Goal: Navigation & Orientation: Find specific page/section

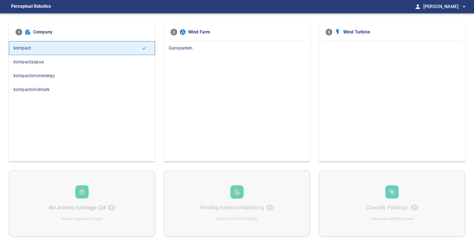
click at [40, 64] on span "kompactaapua" at bounding box center [82, 62] width 137 height 7
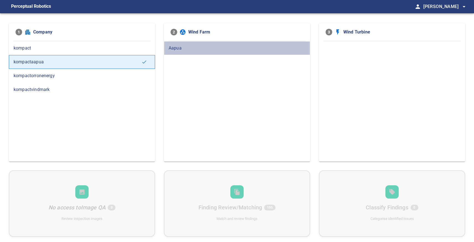
click at [198, 49] on span "Aapua" at bounding box center [237, 48] width 137 height 7
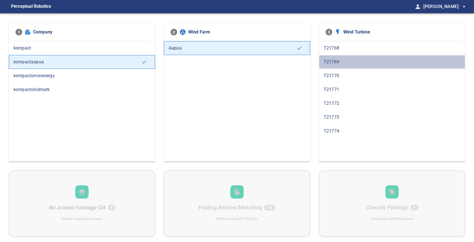
click at [347, 67] on div "T21769" at bounding box center [392, 62] width 146 height 14
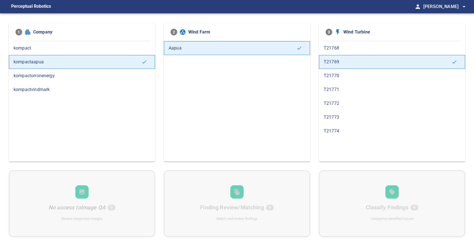
click at [343, 77] on span "T21770" at bounding box center [392, 76] width 137 height 7
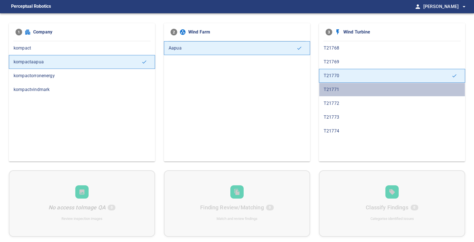
click at [343, 91] on span "T21771" at bounding box center [392, 89] width 137 height 7
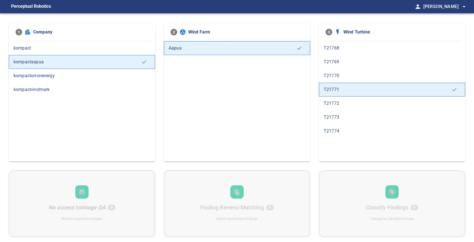
click at [344, 104] on span "T21772" at bounding box center [392, 103] width 137 height 7
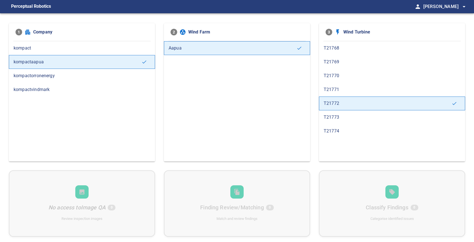
click at [345, 116] on span "T21773" at bounding box center [392, 117] width 137 height 7
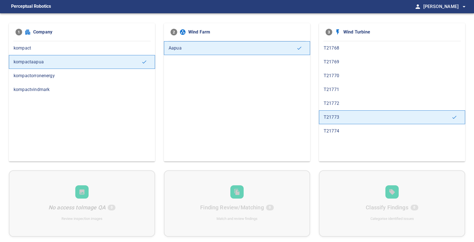
click at [345, 130] on span "T21774" at bounding box center [392, 131] width 137 height 7
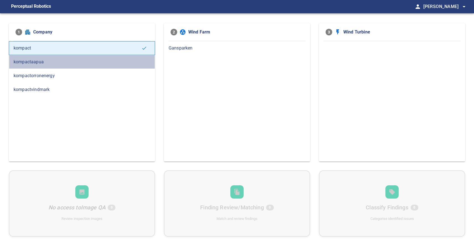
click at [93, 57] on div "kompactaapua" at bounding box center [82, 62] width 146 height 14
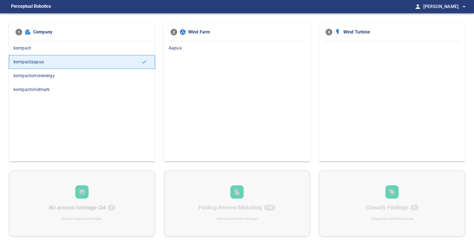
click at [192, 47] on span "Aapua" at bounding box center [237, 48] width 137 height 7
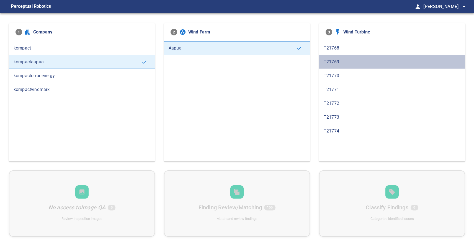
click at [335, 62] on span "T21769" at bounding box center [392, 62] width 137 height 7
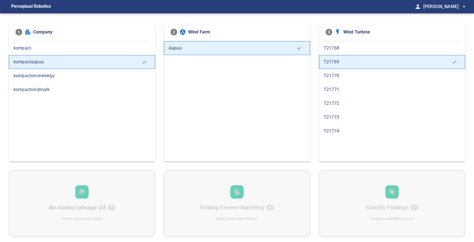
click at [341, 48] on span "T21768" at bounding box center [392, 48] width 137 height 7
